Goal: Transaction & Acquisition: Purchase product/service

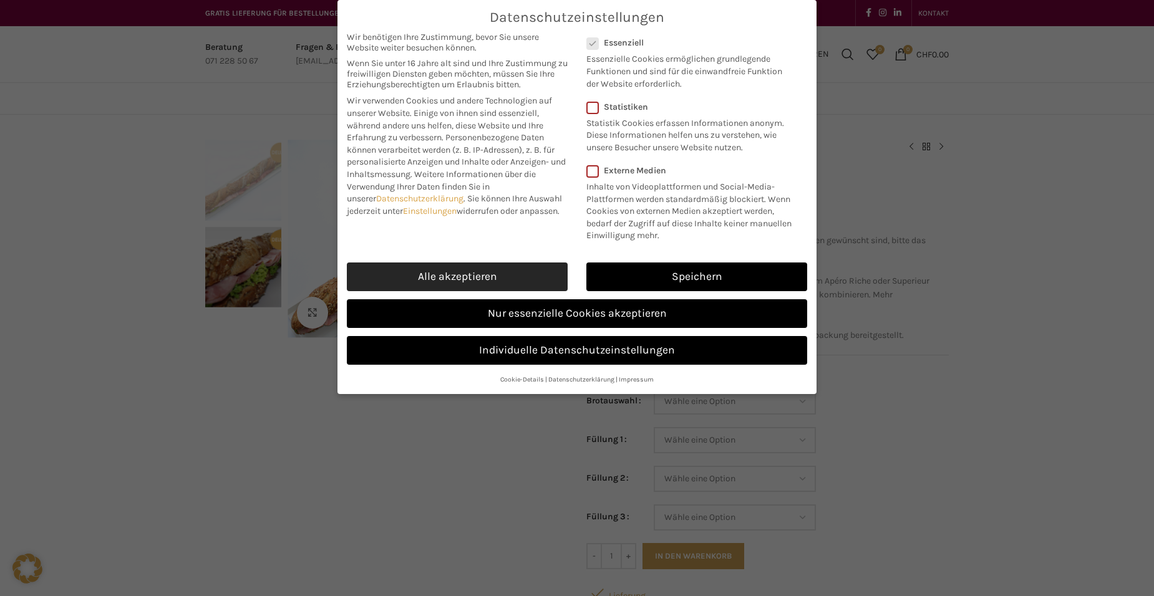
click at [477, 271] on link "Alle akzeptieren" at bounding box center [457, 277] width 221 height 29
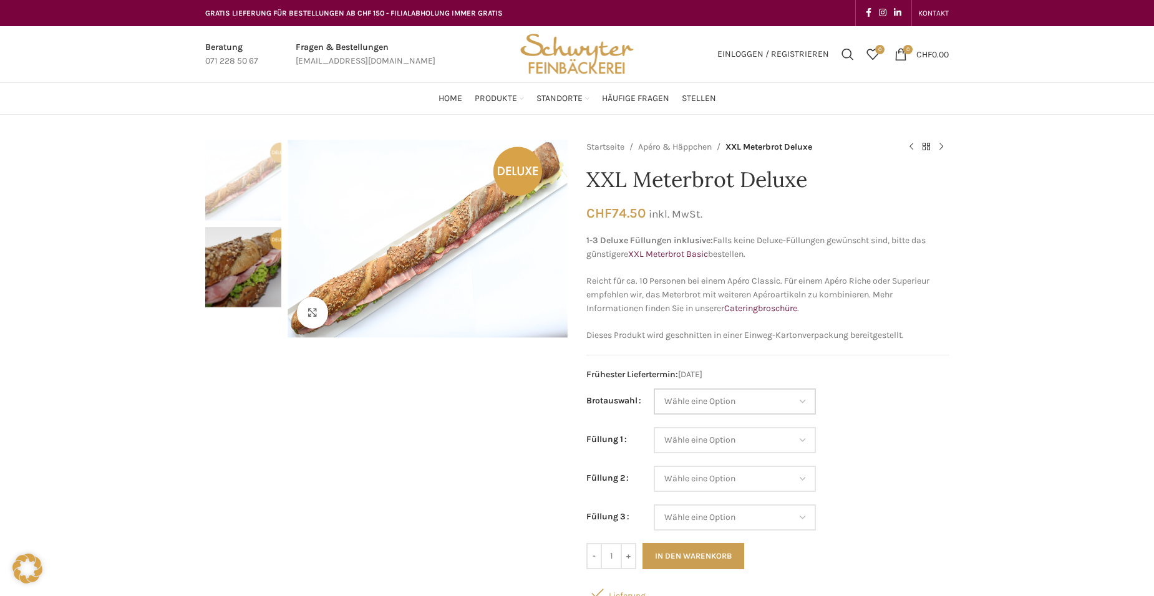
click at [807, 400] on select "Wähle eine Option Baguette Paillasse dunkel Paillasse knusper (Bild) Laugenbagu…" at bounding box center [735, 402] width 162 height 26
select select "Laugenbaguette"
click at [654, 389] on select "Wähle eine Option Baguette Paillasse dunkel Paillasse knusper (Bild) Laugenbagu…" at bounding box center [735, 402] width 162 height 26
click at [807, 442] on select "Wähle eine Option Lachs (Deluxe) Roastbeef (Deluxe) Rohschinken (Deluxe) Mostbr…" at bounding box center [735, 440] width 162 height 26
click at [654, 427] on select "Wähle eine Option Lachs (Deluxe) Roastbeef (Deluxe) Rohschinken (Deluxe) Mostbr…" at bounding box center [735, 440] width 162 height 26
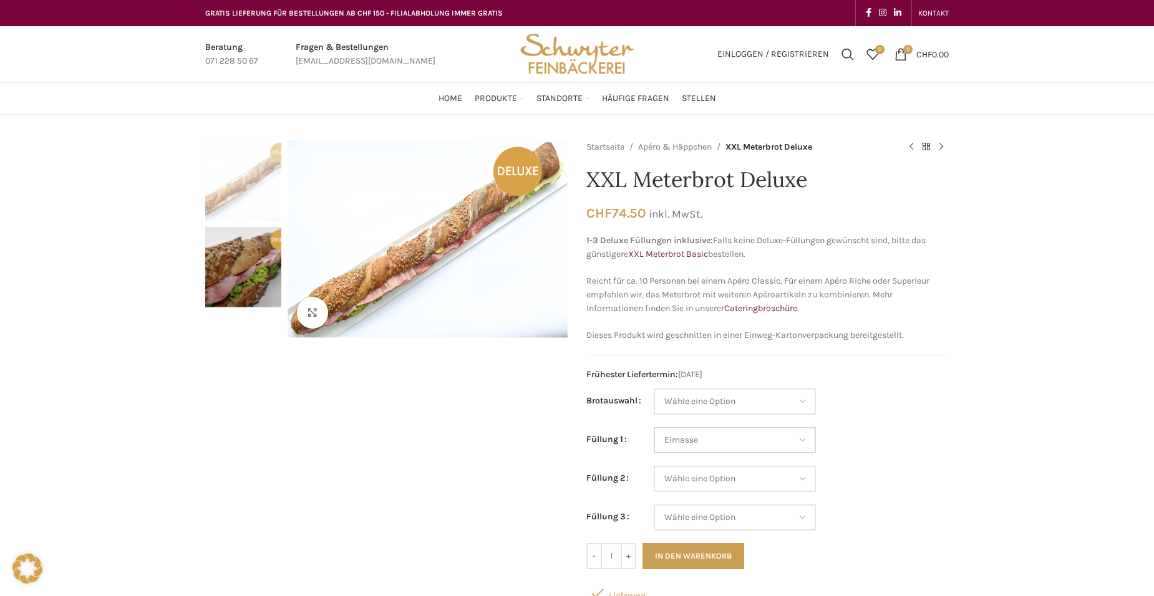
select select "Eimasse"
click at [807, 483] on select "Wähle eine Option Lachs (Deluxe) Roastbeef (Deluxe) Rohschinken (Deluxe) Mostbr…" at bounding box center [735, 479] width 162 height 26
select select "Schinken"
click at [654, 466] on select "Wähle eine Option Lachs (Deluxe) Roastbeef (Deluxe) Rohschinken (Deluxe) Mostbr…" at bounding box center [735, 479] width 162 height 26
select select "Eimasse"
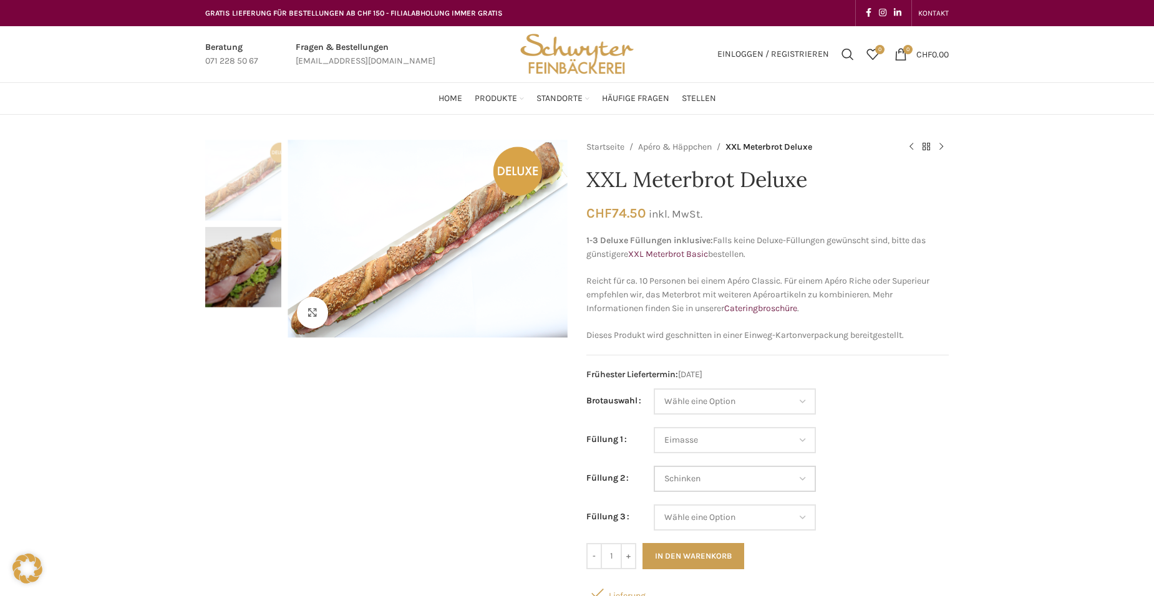
select select "Schinken"
click at [799, 514] on select "Wähle eine Option Lachs (Deluxe) Roastbeef (Deluxe) Rohschinken (Deluxe) Mostbr…" at bounding box center [735, 518] width 162 height 26
select select "Kräuterquark"
click at [654, 505] on select "Wähle eine Option Lachs (Deluxe) Roastbeef (Deluxe) Rohschinken (Deluxe) Mostbr…" at bounding box center [735, 518] width 162 height 26
select select "Eimasse"
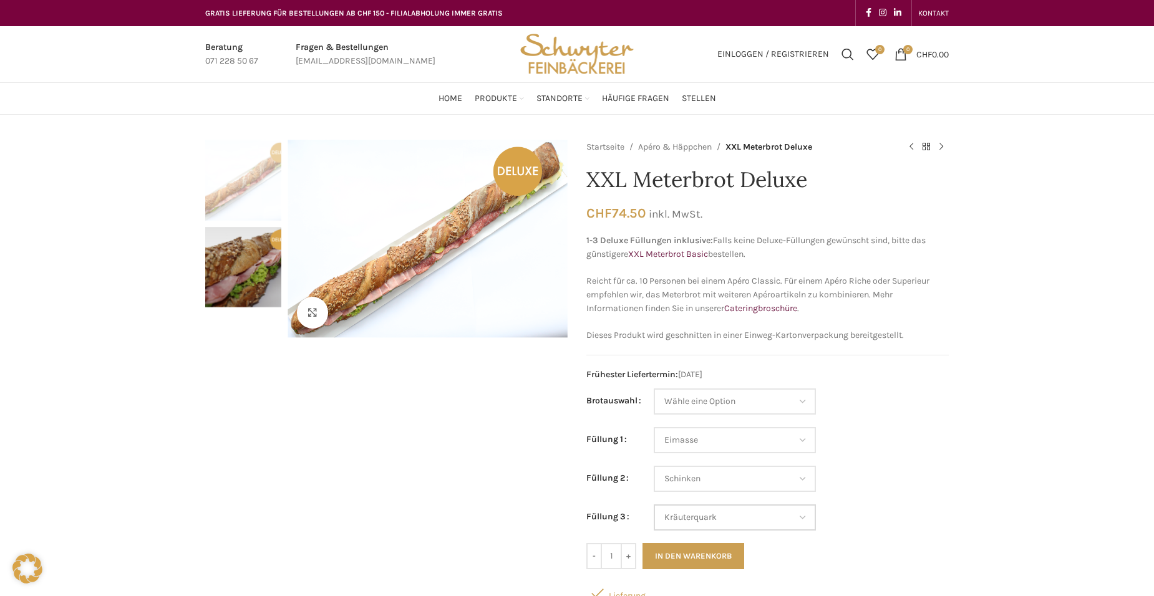
select select "Schinken"
select select "Kräuterquark"
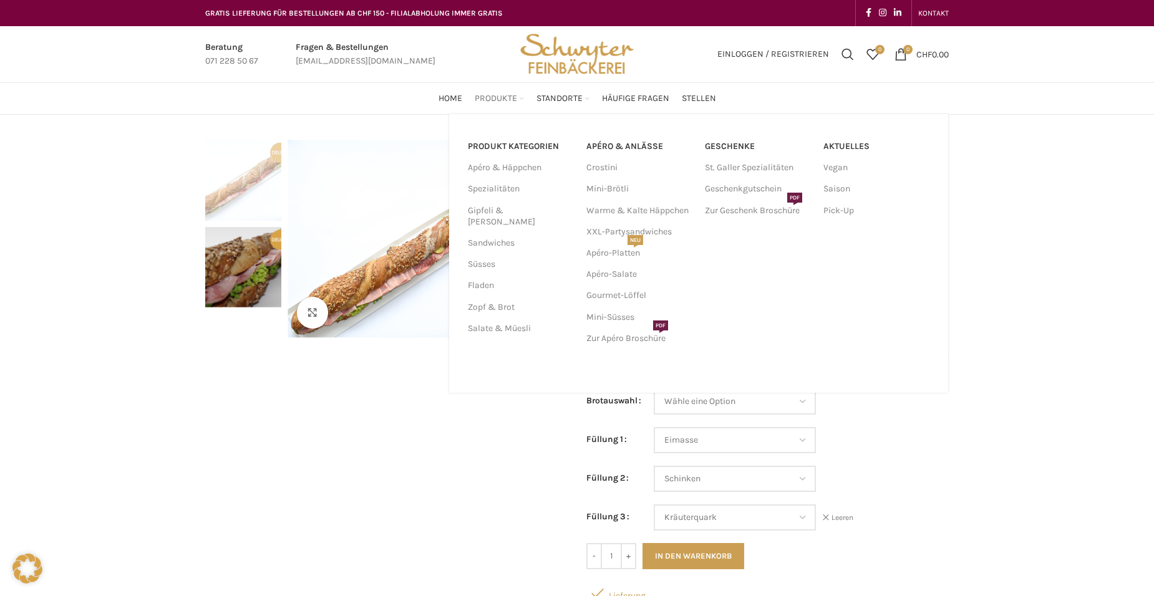
click at [497, 99] on span "Produkte" at bounding box center [496, 99] width 42 height 12
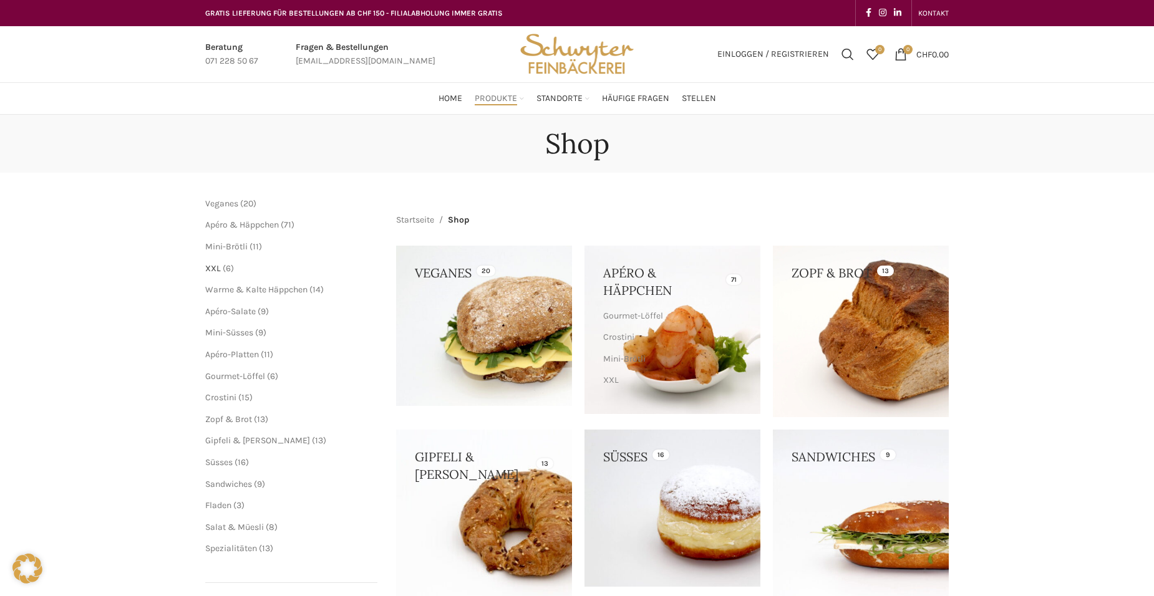
click at [216, 269] on span "XXL" at bounding box center [213, 268] width 16 height 11
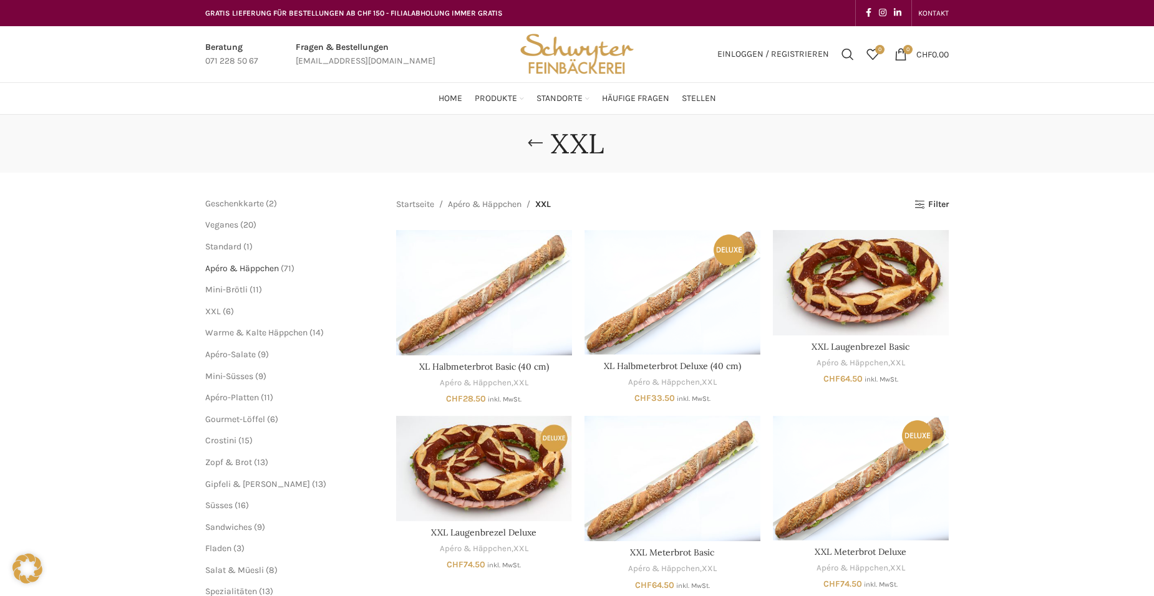
click at [258, 269] on span "Apéro & Häppchen" at bounding box center [242, 268] width 74 height 11
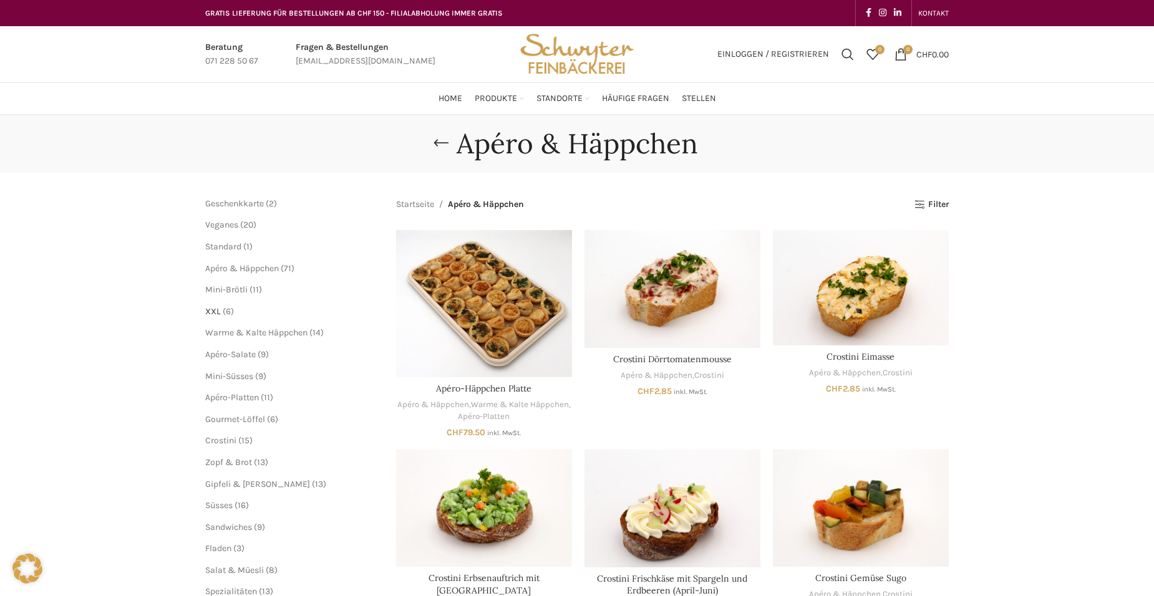
click at [211, 306] on span "XXL" at bounding box center [213, 311] width 16 height 11
